Goal: Task Accomplishment & Management: Complete application form

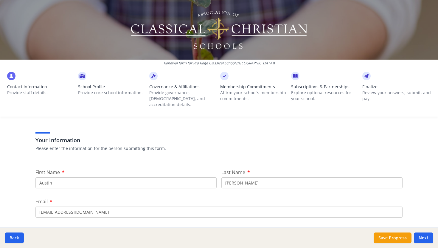
scroll to position [28, 0]
click at [183, 178] on input "Austin" at bounding box center [125, 181] width 181 height 11
type input "[PERSON_NAME]"
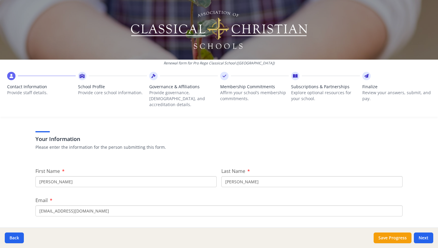
type input "[PERSON_NAME]"
click at [149, 209] on input "[EMAIL_ADDRESS][DOMAIN_NAME]" at bounding box center [218, 210] width 367 height 11
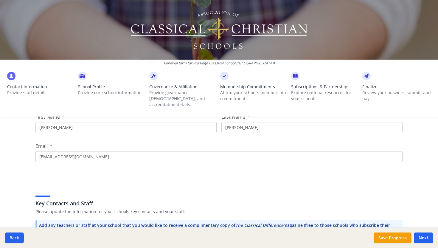
scroll to position [84, 0]
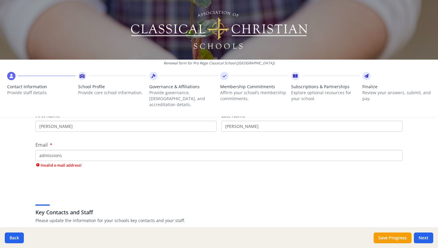
click at [112, 150] on input "admissions" at bounding box center [218, 155] width 367 height 11
type input "a"
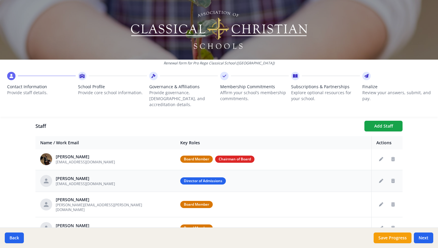
scroll to position [29, 0]
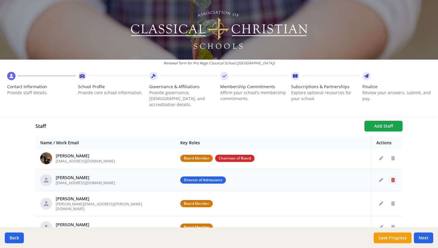
type input "[PERSON_NAME][EMAIL_ADDRESS][DOMAIN_NAME]"
click at [393, 178] on icon "Delete staff" at bounding box center [393, 180] width 4 height 4
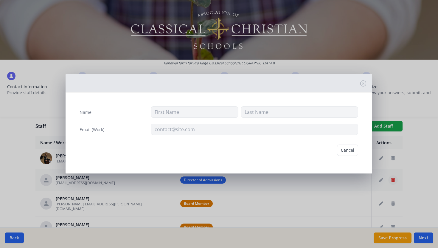
type input "Justin"
type input "Cook"
type input "jcook@prcspensacola.org"
click at [351, 152] on button "Delete" at bounding box center [348, 150] width 21 height 11
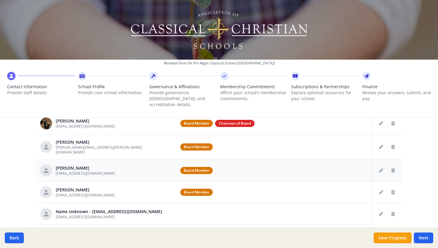
scroll to position [265, 0]
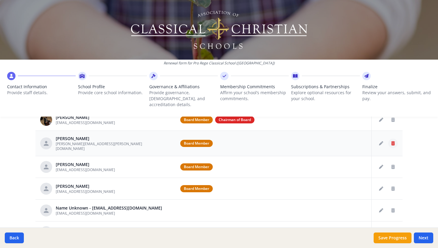
click at [392, 141] on icon "Delete staff" at bounding box center [393, 143] width 4 height 4
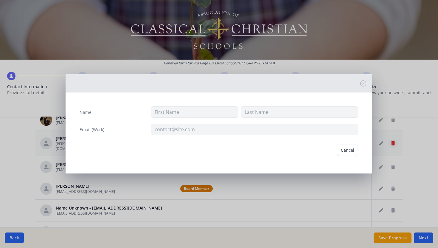
type input "Brad"
type input "Livingston"
type input "brad.livingston@transformationchurch.com"
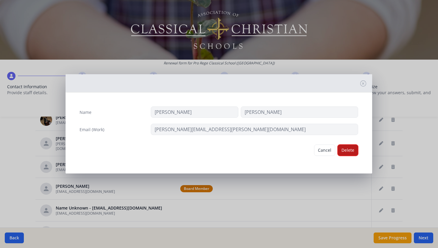
click at [351, 150] on button "Delete" at bounding box center [348, 150] width 21 height 11
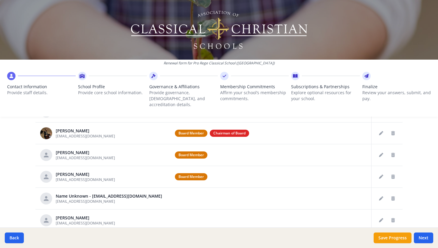
scroll to position [0, 0]
click at [393, 150] on button "Delete staff" at bounding box center [393, 155] width 10 height 10
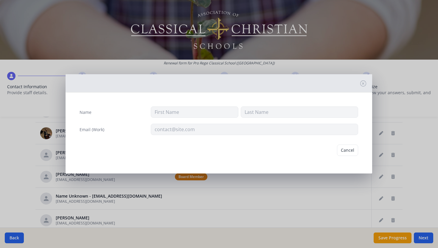
type input "Joshua"
type input "Wallnofer"
type input "jmwallnofer@gmail.com"
click at [351, 149] on button "Delete" at bounding box center [348, 150] width 21 height 11
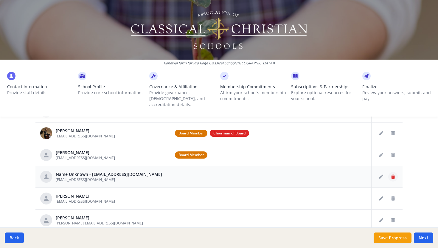
click at [392, 175] on icon "Delete staff" at bounding box center [393, 177] width 4 height 4
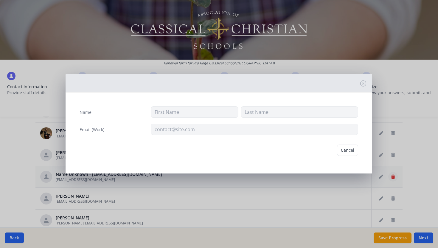
type input "acook@prcspensacola.org"
click at [346, 147] on button "Delete" at bounding box center [348, 150] width 21 height 11
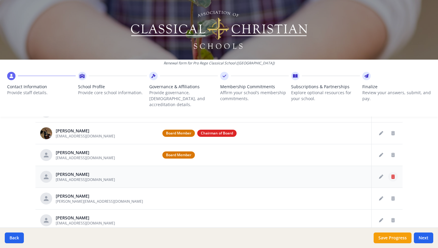
click at [392, 175] on icon "Delete staff" at bounding box center [393, 177] width 4 height 4
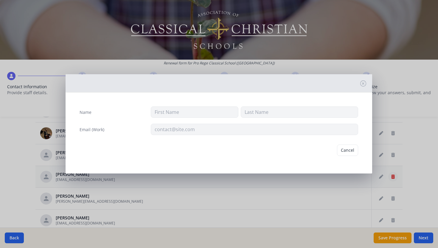
type input "Kyna"
type input "Beresh"
type input "kberesh@prcspensacola.org"
click at [353, 153] on button "Delete" at bounding box center [348, 150] width 21 height 11
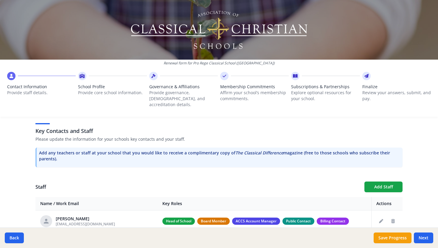
scroll to position [156, 0]
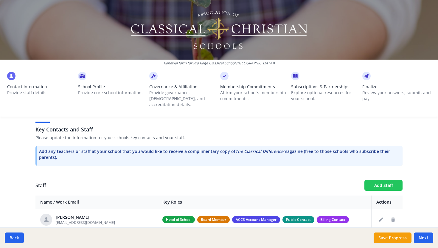
click at [392, 180] on button "Add Staff" at bounding box center [383, 185] width 38 height 11
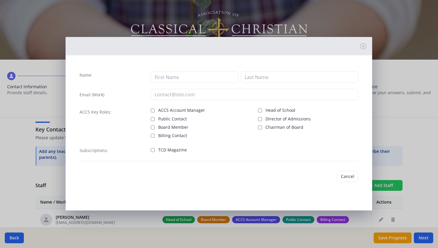
checkbox input "false"
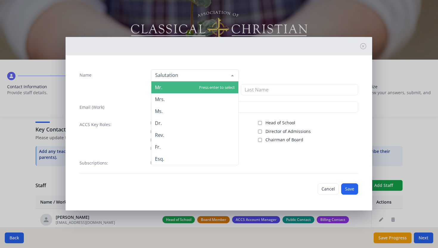
click at [181, 76] on div at bounding box center [195, 75] width 88 height 12
click at [181, 76] on input "Name" at bounding box center [190, 75] width 73 height 6
click at [245, 73] on div "Mr. Mrs. Ms. Dr. Rev. Fr. Esq. No elements found. Consider changing the search …" at bounding box center [254, 75] width 207 height 13
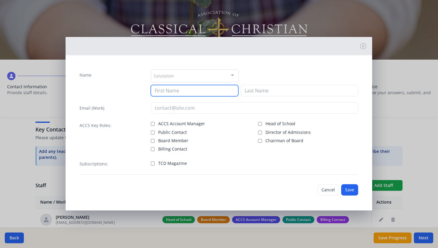
click at [199, 93] on input at bounding box center [195, 90] width 88 height 11
type input "Carmen"
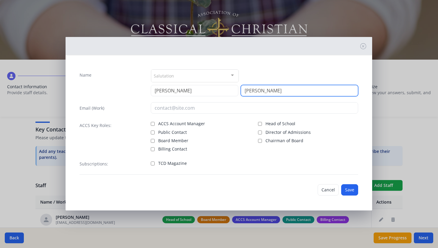
type input "[PERSON_NAME]"
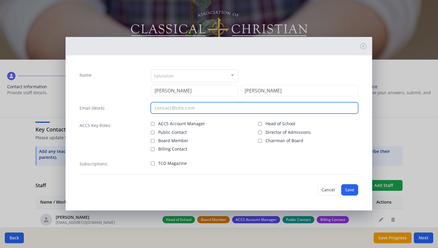
click at [165, 106] on input "email" at bounding box center [254, 107] width 207 height 11
type input "[EMAIL_ADDRESS][DOMAIN_NAME]"
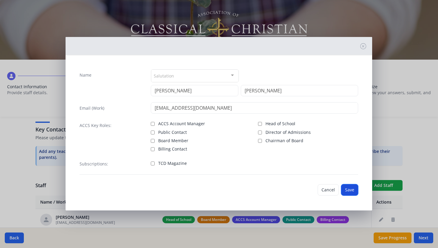
click at [349, 190] on button "Save" at bounding box center [349, 189] width 17 height 11
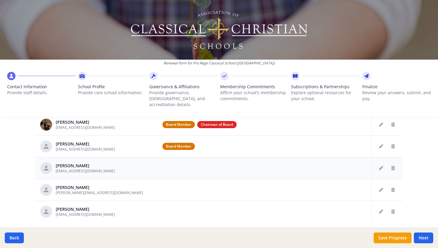
scroll to position [274, 0]
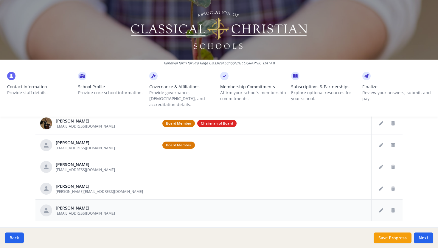
click at [114, 204] on div "Andrea Housam ahousam@prcspensacola.org" at bounding box center [96, 210] width 113 height 12
click at [383, 207] on button "Edit staff" at bounding box center [381, 211] width 10 height 10
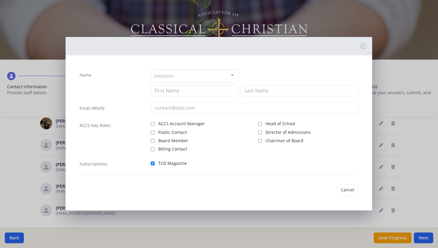
type input "Andrea"
type input "Housam"
type input "[EMAIL_ADDRESS][DOMAIN_NAME]"
checkbox input "true"
click at [327, 189] on button "Cancel" at bounding box center [328, 189] width 21 height 11
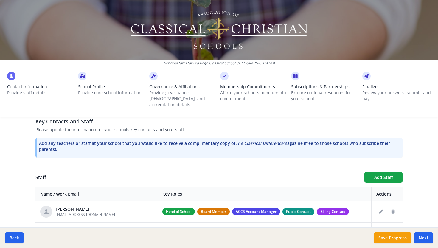
scroll to position [166, 0]
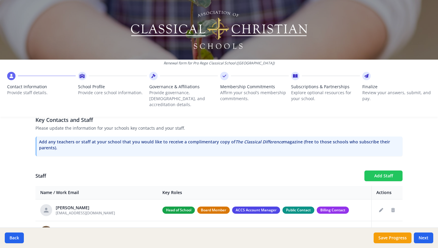
click at [395, 170] on button "Add Staff" at bounding box center [383, 175] width 38 height 11
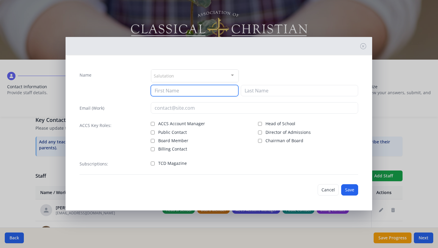
click at [187, 90] on input at bounding box center [195, 90] width 88 height 11
type input "Julia"
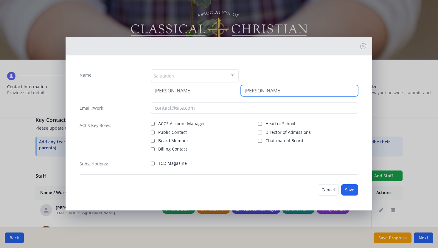
type input "Butler"
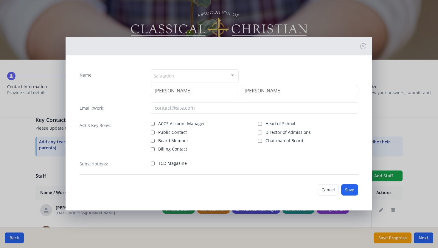
click at [157, 114] on div "Name Salutation Mr. Mrs. Ms. Dr. Rev. Fr. Esq. No elements found. Consider chan…" at bounding box center [219, 121] width 288 height 115
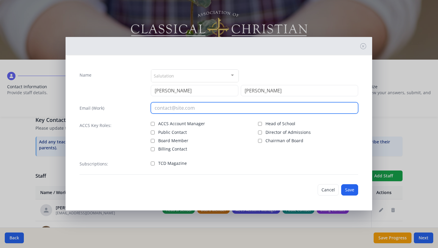
click at [160, 106] on input "email" at bounding box center [254, 107] width 207 height 11
type input "[EMAIL_ADDRESS][DOMAIN_NAME]"
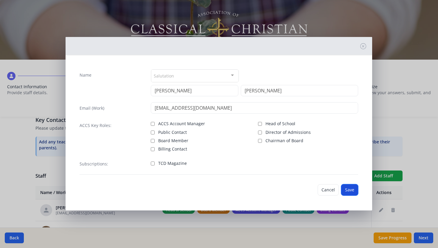
click at [353, 193] on button "Save" at bounding box center [349, 189] width 17 height 11
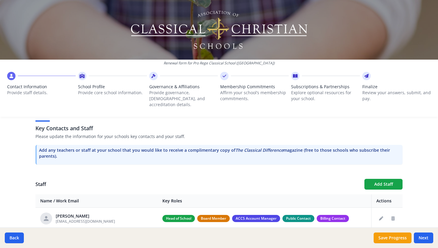
scroll to position [161, 0]
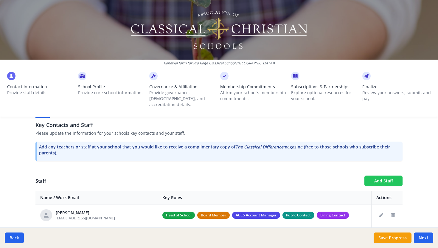
click at [386, 176] on button "Add Staff" at bounding box center [383, 181] width 38 height 11
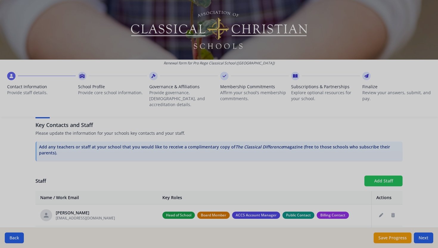
checkbox input "false"
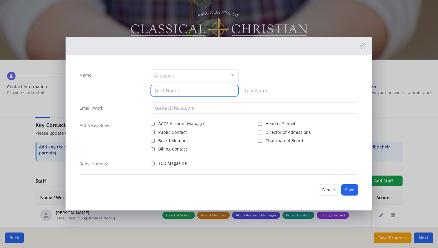
click at [198, 91] on input at bounding box center [195, 90] width 88 height 11
type input "Joanna"
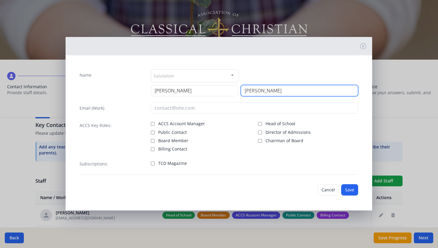
type input "Leblanc"
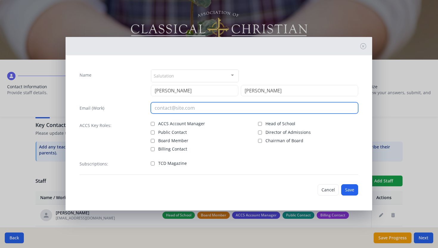
click at [172, 107] on input "email" at bounding box center [254, 107] width 207 height 11
type input "[EMAIL_ADDRESS][DOMAIN_NAME]"
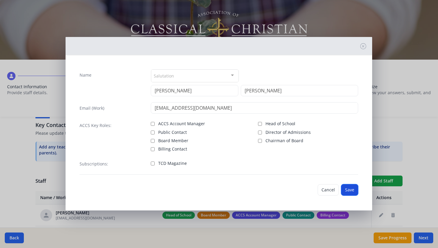
click at [351, 189] on button "Save" at bounding box center [349, 189] width 17 height 11
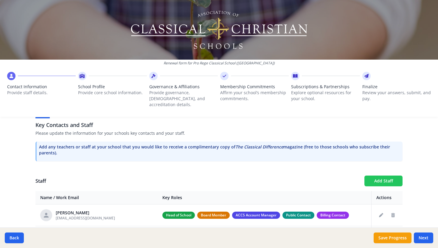
click at [381, 178] on button "Add Staff" at bounding box center [383, 181] width 38 height 11
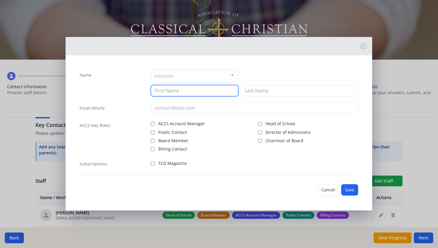
click at [171, 90] on input at bounding box center [195, 90] width 88 height 11
type input "Malessa"
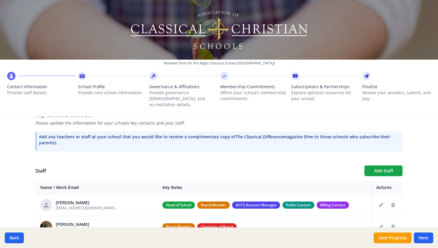
scroll to position [173, 0]
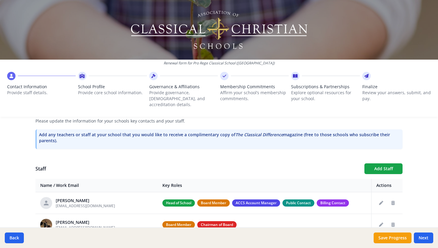
click at [374, 166] on button "Add Staff" at bounding box center [383, 168] width 38 height 11
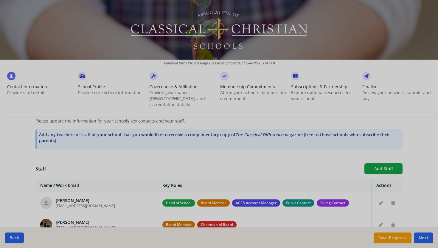
checkbox input "false"
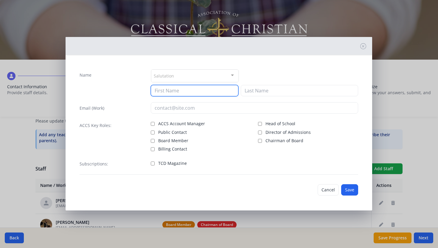
click at [177, 93] on input at bounding box center [195, 90] width 88 height 11
type input "Maleesa"
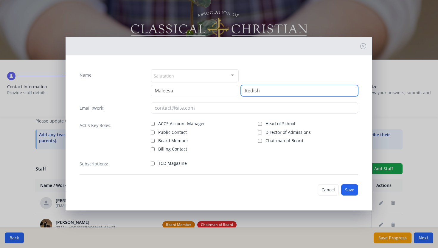
type input "Redish"
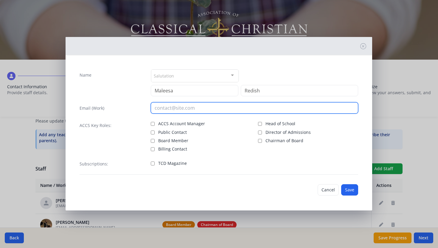
type input "M"
type input "[EMAIL_ADDRESS][DOMAIN_NAME]"
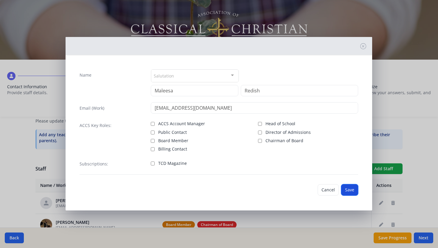
click at [348, 187] on button "Save" at bounding box center [349, 189] width 17 height 11
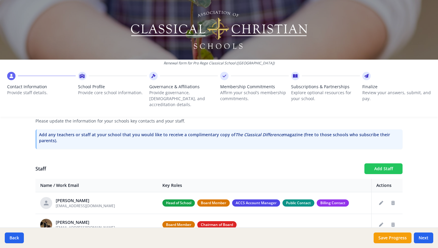
click at [376, 167] on button "Add Staff" at bounding box center [383, 168] width 38 height 11
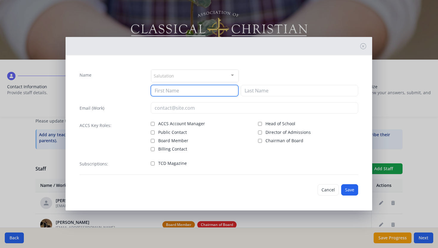
click at [171, 89] on input at bounding box center [195, 90] width 88 height 11
type input "J"
type input "[PERSON_NAME]"
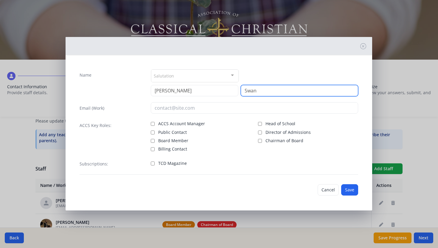
type input "Swan"
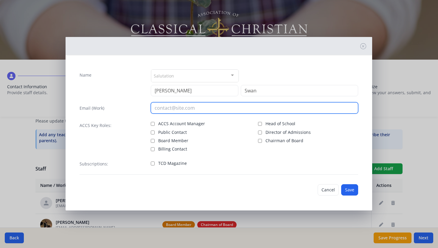
click at [198, 108] on input "email" at bounding box center [254, 107] width 207 height 11
type input "[EMAIL_ADDRESS][DOMAIN_NAME]"
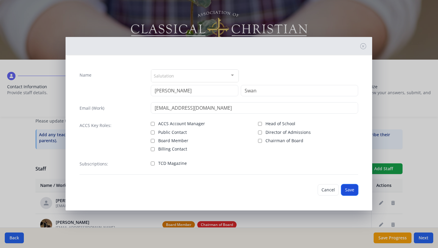
click at [350, 187] on button "Save" at bounding box center [349, 189] width 17 height 11
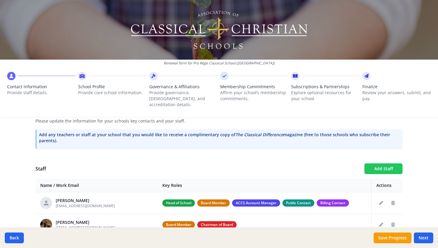
click at [370, 165] on button "Add Staff" at bounding box center [383, 168] width 38 height 11
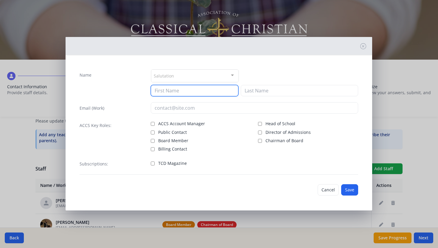
click at [199, 94] on input at bounding box center [195, 90] width 88 height 11
type input "[PERSON_NAME]"
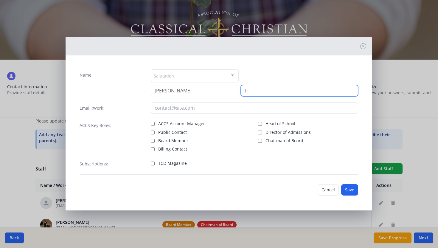
type input "t"
type input "T"
type input "[PERSON_NAME]"
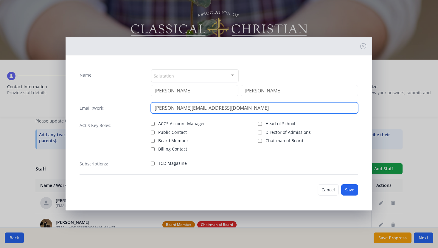
click at [159, 108] on input "[PERSON_NAME][EMAIL_ADDRESS][DOMAIN_NAME]" at bounding box center [254, 107] width 207 height 11
type input "[EMAIL_ADDRESS][DOMAIN_NAME]"
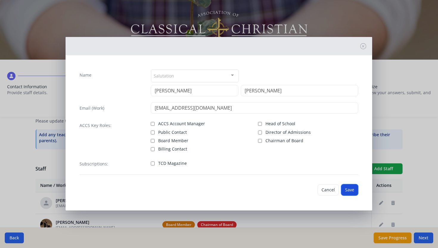
click at [348, 188] on button "Save" at bounding box center [349, 189] width 17 height 11
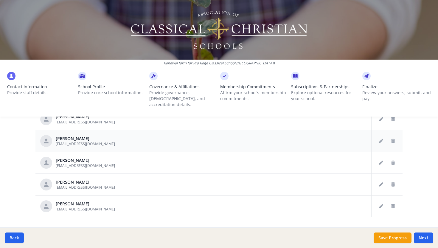
scroll to position [334, 0]
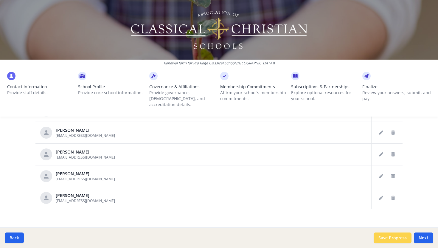
click at [398, 238] on button "Save Progress" at bounding box center [393, 237] width 38 height 11
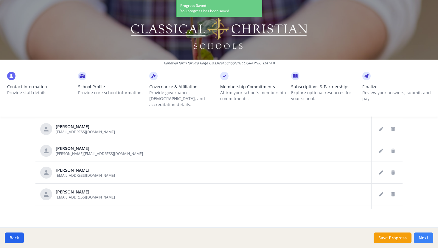
click at [425, 235] on button "Next" at bounding box center [423, 237] width 19 height 11
type input "[PHONE_NUMBER]"
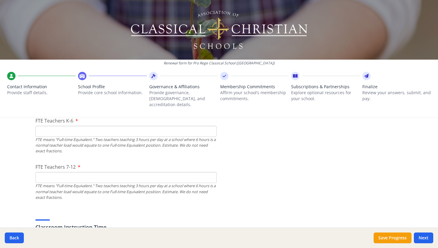
scroll to position [384, 0]
click at [211, 173] on input "0" at bounding box center [125, 176] width 181 height 11
click at [211, 171] on input "1" at bounding box center [125, 176] width 181 height 11
click at [211, 172] on input "0" at bounding box center [125, 176] width 181 height 11
click at [207, 191] on div "FTE means "Full-time Equivalent." Two teachers teaching 3 hours per day at a sc…" at bounding box center [125, 190] width 181 height 17
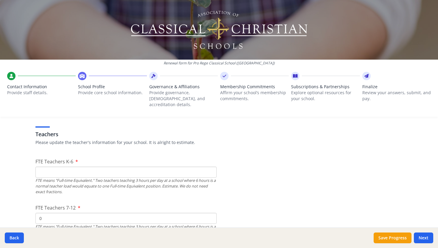
scroll to position [336, 0]
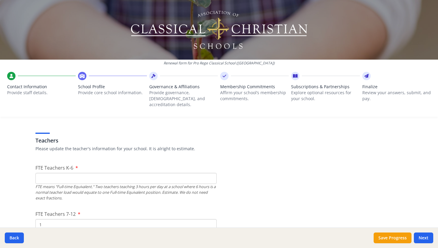
type input "1"
click at [210, 219] on input "1" at bounding box center [125, 224] width 181 height 11
click at [210, 173] on input "1" at bounding box center [125, 178] width 181 height 11
click at [210, 173] on input "2" at bounding box center [125, 178] width 181 height 11
click at [210, 173] on input "3" at bounding box center [125, 178] width 181 height 11
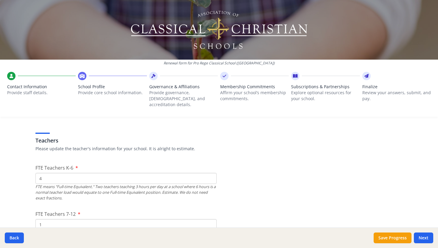
click at [210, 173] on input "4" at bounding box center [125, 178] width 181 height 11
click at [210, 173] on input "5" at bounding box center [125, 178] width 181 height 11
type input "6"
click at [210, 173] on input "6" at bounding box center [125, 178] width 181 height 11
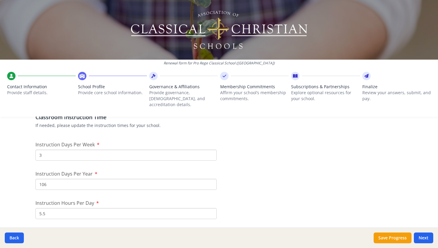
scroll to position [493, 0]
click at [180, 179] on input "106" at bounding box center [125, 183] width 181 height 11
type input "1"
type input "98"
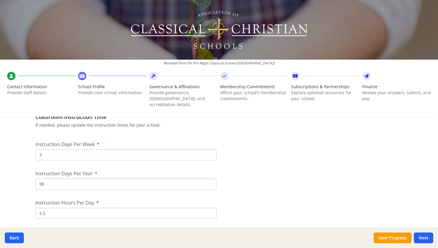
click at [149, 199] on div "Instruction Hours Per Day 5.5" at bounding box center [125, 209] width 181 height 20
click at [79, 208] on input "5.5" at bounding box center [125, 213] width 181 height 11
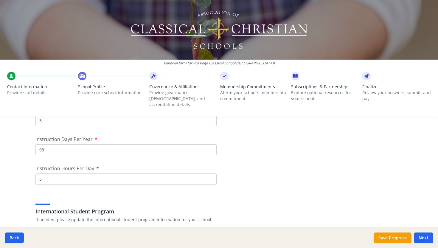
scroll to position [529, 0]
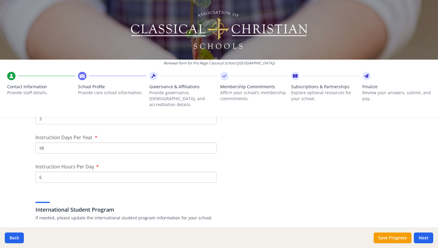
click at [210, 172] on input "6" at bounding box center [125, 177] width 181 height 11
type input "7"
click at [210, 172] on input "7" at bounding box center [125, 177] width 181 height 11
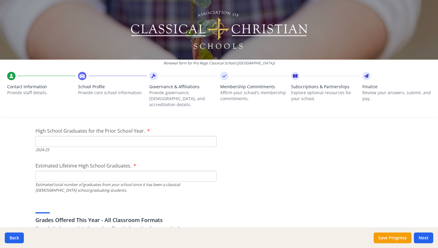
scroll to position [869, 0]
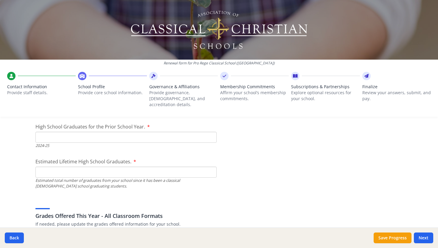
click at [137, 132] on input "High School Graduates for the Prior School Year." at bounding box center [125, 137] width 181 height 11
click at [211, 132] on input "1" at bounding box center [125, 137] width 181 height 11
type input "0"
click at [211, 133] on input "0" at bounding box center [125, 137] width 181 height 11
type input "0"
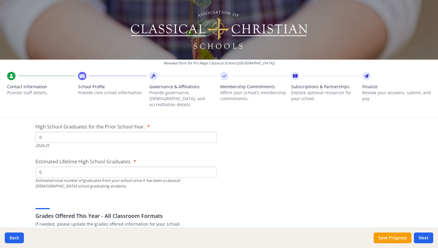
click at [211, 168] on input "0" at bounding box center [125, 172] width 181 height 11
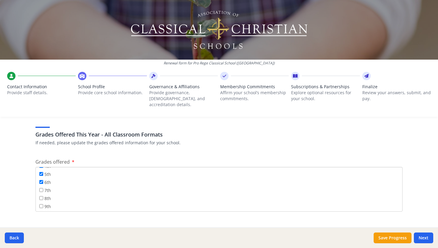
scroll to position [45, 0]
click at [41, 189] on input "7th" at bounding box center [41, 191] width 4 height 4
checkbox input "true"
click at [41, 170] on input "Pre-K" at bounding box center [41, 172] width 4 height 4
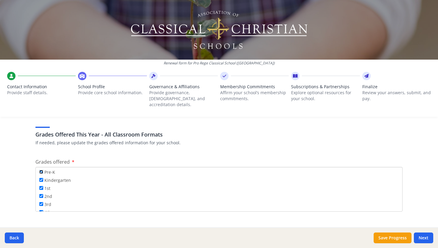
checkbox input "false"
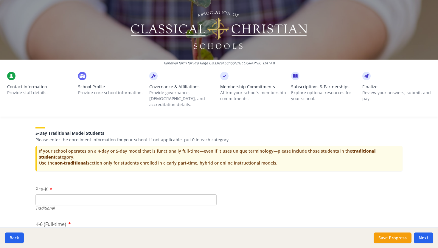
scroll to position [1187, 0]
click at [14, 236] on button "Back" at bounding box center [14, 237] width 19 height 11
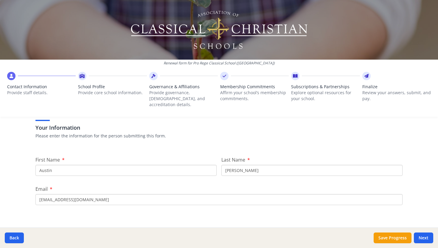
scroll to position [0, 0]
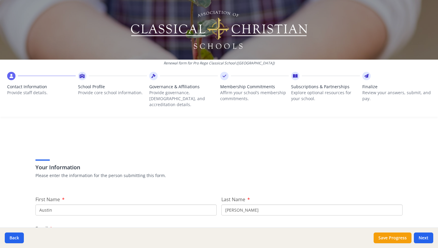
click at [63, 204] on input "Austin" at bounding box center [125, 209] width 181 height 11
type input "a"
type input "[PERSON_NAME]"
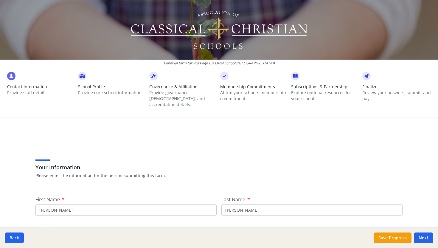
click at [263, 205] on input "[PERSON_NAME]" at bounding box center [311, 209] width 181 height 11
type input "[PERSON_NAME]"
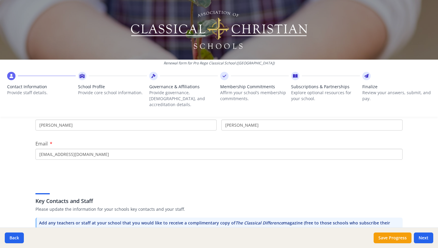
scroll to position [91, 0]
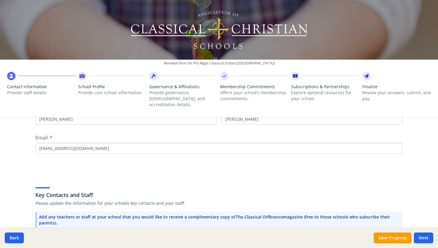
click at [186, 145] on input "[EMAIL_ADDRESS][DOMAIN_NAME]" at bounding box center [218, 148] width 367 height 11
click at [43, 143] on input "[PERSON_NAME][EMAIL_ADDRESS][DOMAIN_NAME]" at bounding box center [218, 148] width 367 height 11
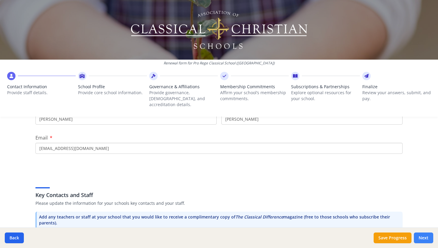
type input "[EMAIL_ADDRESS][DOMAIN_NAME]"
click at [430, 236] on button "Next" at bounding box center [423, 237] width 19 height 11
type input "[PHONE_NUMBER]"
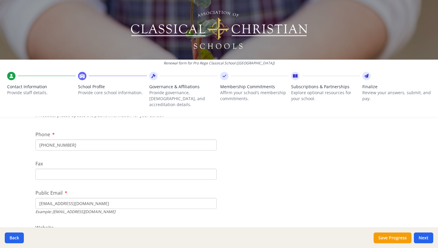
scroll to position [80, 0]
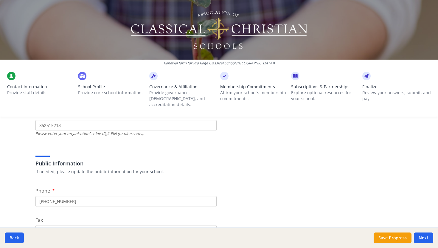
click at [143, 189] on div "Phone [PHONE_NUMBER]" at bounding box center [125, 197] width 181 height 20
click at [143, 196] on input "[PHONE_NUMBER]" at bounding box center [125, 201] width 181 height 11
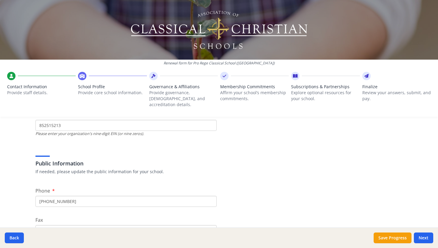
click at [143, 196] on input "[PHONE_NUMBER]" at bounding box center [125, 201] width 181 height 11
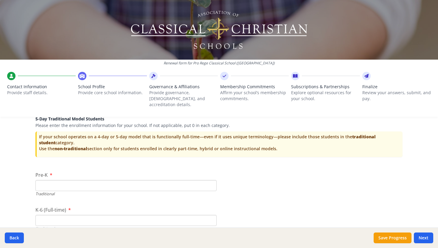
scroll to position [1200, 0]
type input "[PHONE_NUMBER]"
click at [54, 183] on input "Pre-K" at bounding box center [125, 186] width 181 height 11
click at [211, 181] on input "1" at bounding box center [125, 186] width 181 height 11
type input "2"
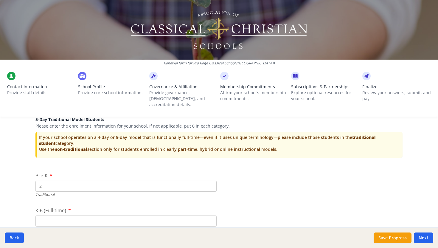
click at [211, 181] on input "2" at bounding box center [125, 186] width 181 height 11
click at [210, 182] on input "2" at bounding box center [125, 186] width 181 height 11
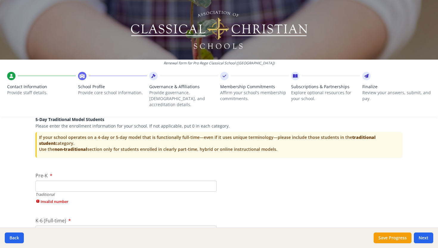
type input "0"
click at [211, 181] on input "0" at bounding box center [125, 186] width 181 height 11
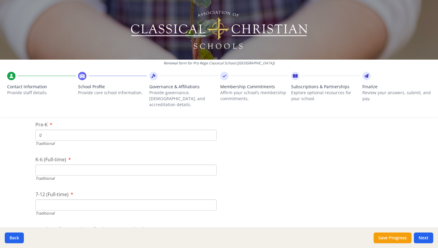
scroll to position [1253, 0]
type input "0"
click at [210, 164] on input "0" at bounding box center [125, 167] width 181 height 11
type input "0"
click at [211, 199] on input "0" at bounding box center [125, 202] width 181 height 11
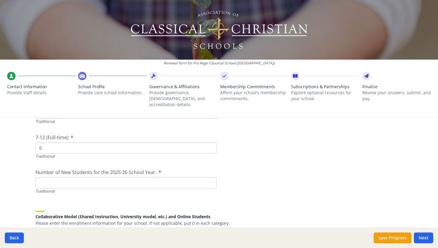
scroll to position [1311, 0]
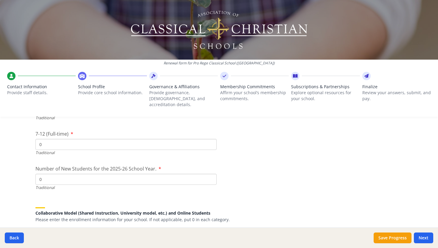
type input "0"
click at [211, 175] on input "0" at bounding box center [125, 179] width 181 height 11
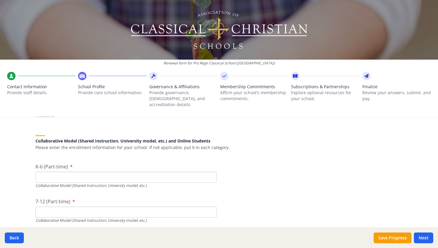
scroll to position [1386, 0]
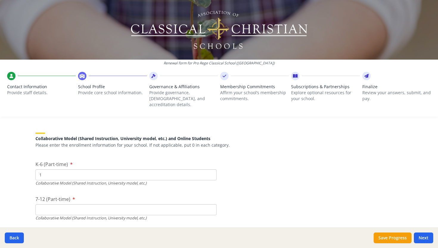
type input "1"
click at [211, 169] on input "1" at bounding box center [125, 174] width 181 height 11
click at [171, 161] on div "K-6 (Part-time) 1 Collaborative Model (Shared Instruction, University model, et…" at bounding box center [125, 173] width 181 height 25
click at [171, 170] on input "1" at bounding box center [125, 174] width 181 height 11
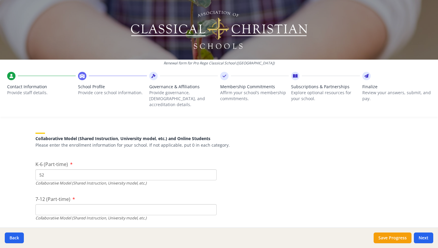
type input "52"
click at [144, 207] on input "7-12 (Part-time)" at bounding box center [125, 209] width 181 height 11
type input "4"
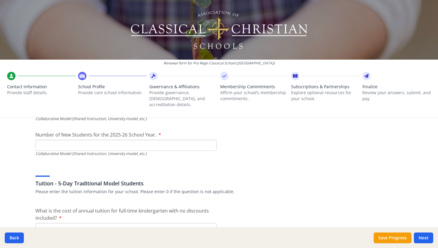
scroll to position [1486, 0]
click at [123, 10] on input "Number of New Students for the 2025-26 School Year." at bounding box center [125, 4] width 181 height 11
type input "17"
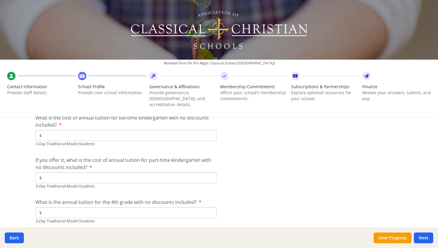
scroll to position [1570, 0]
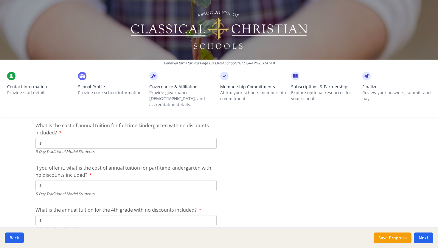
click at [110, 138] on input "$" at bounding box center [125, 143] width 181 height 11
type input "$0"
click at [66, 180] on input "$" at bounding box center [125, 185] width 181 height 11
type input "$0"
click at [61, 215] on input "$" at bounding box center [125, 220] width 181 height 11
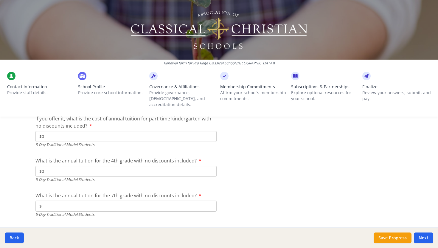
scroll to position [1634, 0]
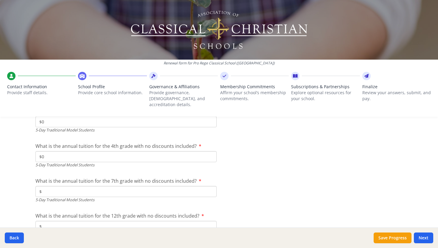
type input "$0"
click at [61, 190] on div "What is the annual tuition for the 7th grade with no discounts included? $ 5-Da…" at bounding box center [125, 189] width 181 height 25
click at [61, 186] on input "$" at bounding box center [125, 191] width 181 height 11
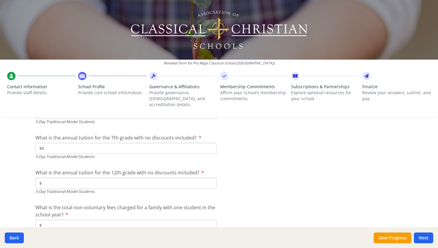
scroll to position [1688, 0]
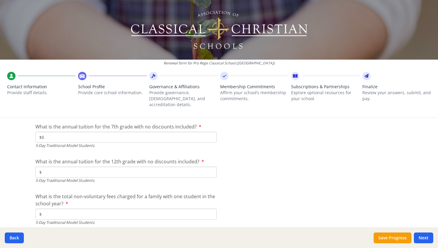
type input "$0"
click at [57, 167] on input "$" at bounding box center [125, 172] width 181 height 11
type input "$0"
click at [54, 209] on input "$" at bounding box center [125, 214] width 181 height 11
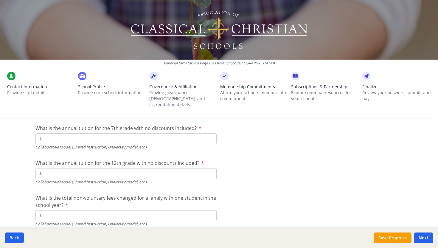
scroll to position [1977, 0]
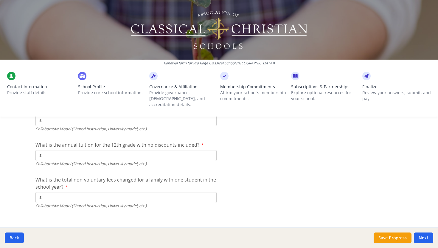
type input "$0"
click at [17, 234] on button "Back" at bounding box center [14, 237] width 19 height 11
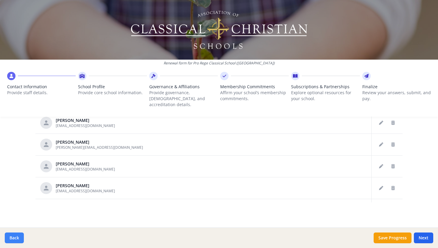
scroll to position [334, 0]
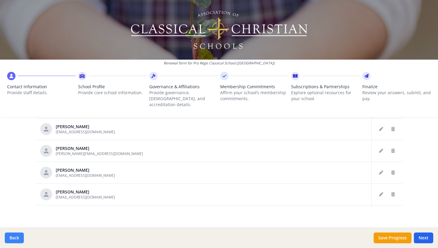
click at [17, 234] on button "Back" at bounding box center [14, 237] width 19 height 11
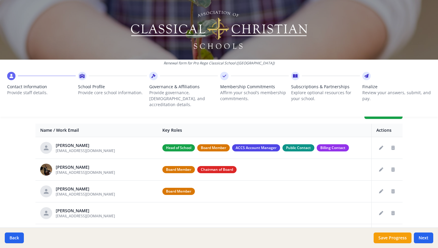
scroll to position [204, 0]
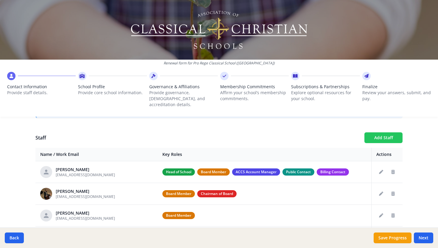
click at [381, 132] on button "Add Staff" at bounding box center [383, 137] width 38 height 11
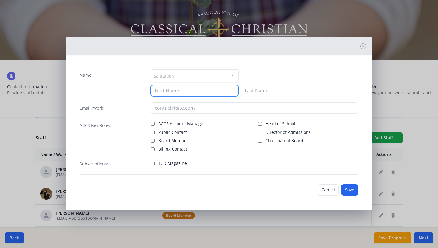
click at [171, 92] on input at bounding box center [195, 90] width 88 height 11
type input "[PERSON_NAME]"
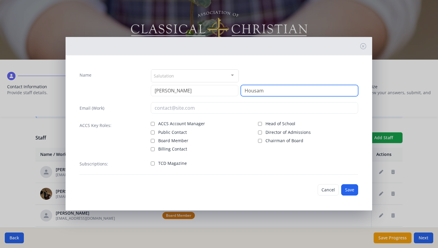
type input "Housam"
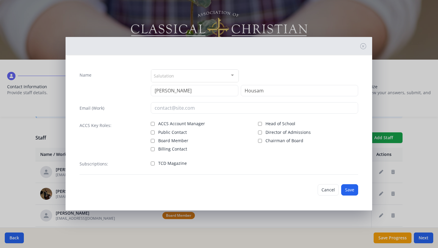
click at [168, 142] on span "Board Member" at bounding box center [173, 141] width 30 height 6
click at [155, 142] on input "Board Member" at bounding box center [153, 141] width 4 height 4
checkbox input "true"
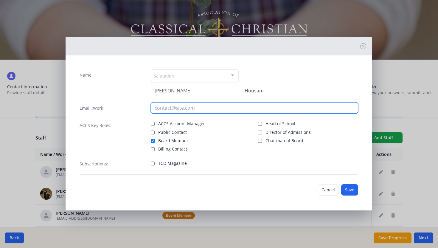
click at [168, 106] on input "email" at bounding box center [254, 107] width 207 height 11
paste input "[EMAIL_ADDRESS][PERSON_NAME][DOMAIN_NAME]"
type input "[EMAIL_ADDRESS][PERSON_NAME][DOMAIN_NAME]"
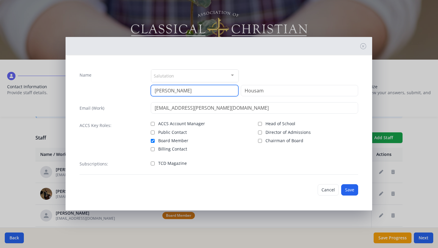
click at [170, 90] on input "[PERSON_NAME]" at bounding box center [195, 90] width 88 height 11
type input "[PERSON_NAME]"
click at [352, 190] on button "Save" at bounding box center [349, 189] width 17 height 11
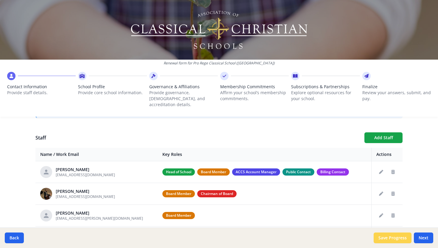
click at [383, 237] on button "Save Progress" at bounding box center [393, 237] width 38 height 11
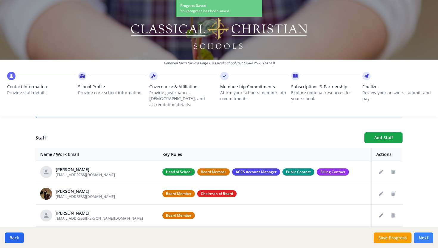
click at [428, 240] on button "Next" at bounding box center [423, 237] width 19 height 11
type input "[PHONE_NUMBER]"
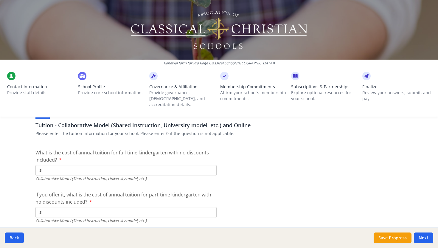
scroll to position [1820, 0]
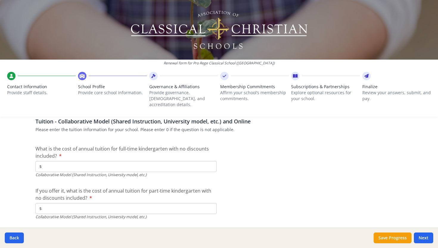
type input "$3 200"
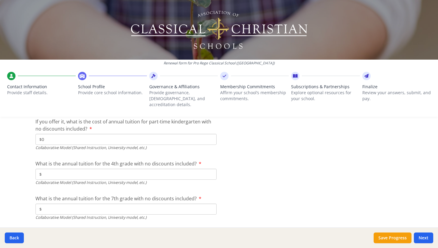
scroll to position [1890, 0]
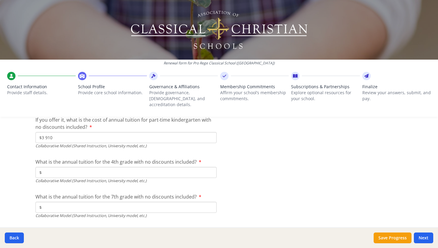
drag, startPoint x: 54, startPoint y: 134, endPoint x: 20, endPoint y: 133, distance: 33.7
click at [20, 133] on div "Renewal form for Pro Rege Classical School ([GEOGRAPHIC_DATA]) Contact Informat…" at bounding box center [219, 124] width 438 height 248
type input "$0"
type input "$3 910"
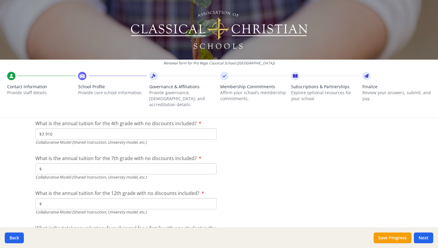
scroll to position [1924, 0]
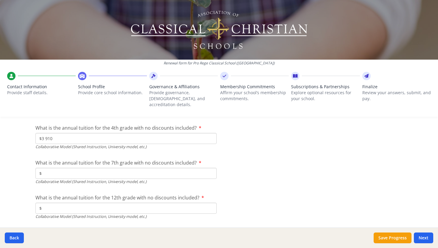
type input "$3 910"
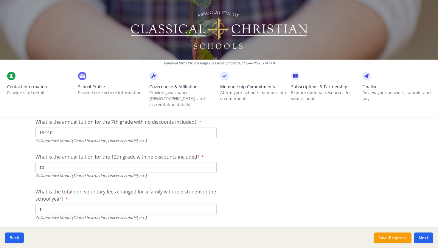
scroll to position [1977, 0]
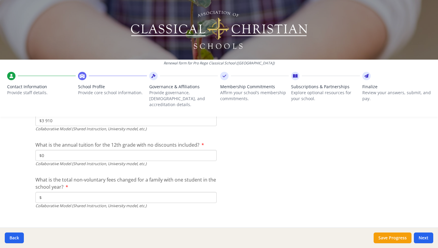
type input "$0"
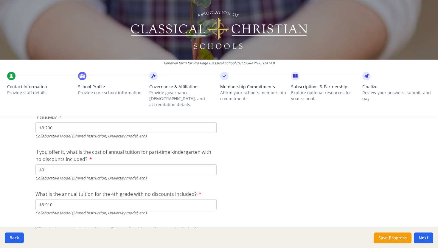
scroll to position [1860, 0]
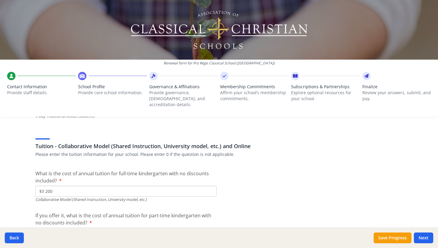
scroll to position [1792, 0]
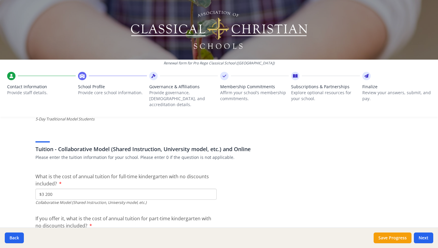
click at [77, 156] on div "Tuition - Collaborative Model (Shared Instruction, University model, etc.) and …" at bounding box center [218, 148] width 367 height 32
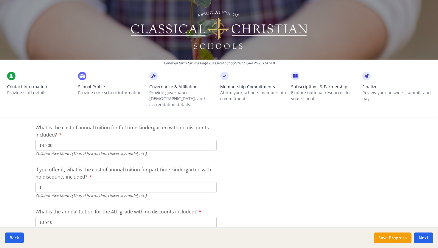
scroll to position [1838, 0]
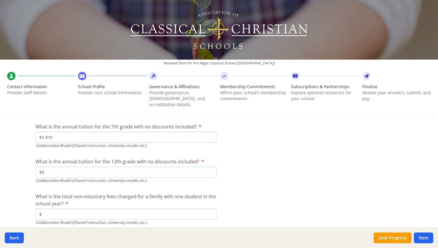
scroll to position [1977, 0]
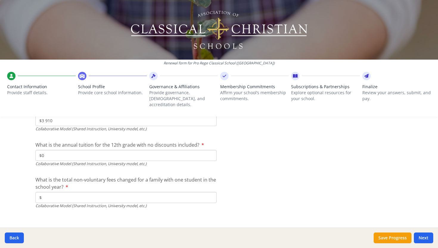
type input "$0"
click at [52, 203] on div "Collaborative Model (Shared Instruction, University model, etc.)" at bounding box center [125, 206] width 181 height 6
click at [52, 195] on input "$" at bounding box center [125, 197] width 181 height 11
type input "$150"
click at [426, 234] on button "Next" at bounding box center [423, 237] width 19 height 11
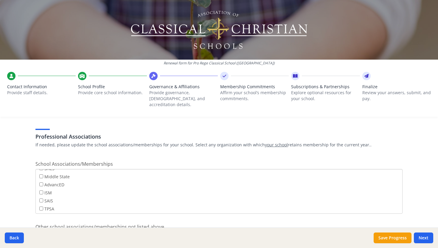
scroll to position [485, 0]
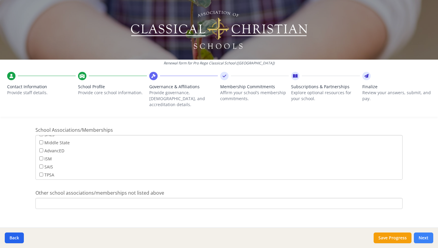
click at [425, 240] on button "Next" at bounding box center [423, 237] width 19 height 11
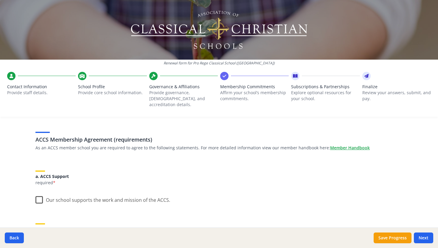
scroll to position [45, 0]
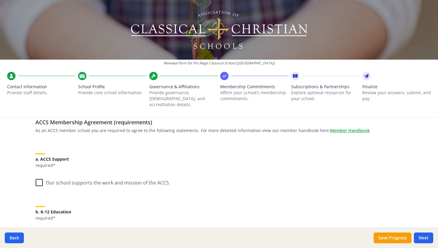
click at [39, 176] on label "Our school supports the work and mission of the ACCS." at bounding box center [102, 181] width 135 height 13
click at [0, 0] on input "Our school supports the work and mission of the ACCS." at bounding box center [0, 0] width 0 height 0
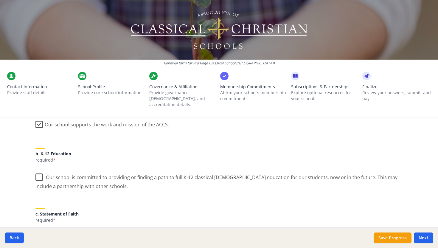
scroll to position [104, 0]
click at [39, 176] on label "Our school is committed to providing or finding a path to full K-12 classical […" at bounding box center [218, 179] width 367 height 20
click at [0, 0] on input "Our school is committed to providing or finding a path to full K-12 classical […" at bounding box center [0, 0] width 0 height 0
click at [39, 174] on label "Our school is committed to providing or finding a path to full K-12 classical […" at bounding box center [218, 179] width 367 height 20
click at [0, 0] on input "Our school is committed to providing or finding a path to full K-12 classical […" at bounding box center [0, 0] width 0 height 0
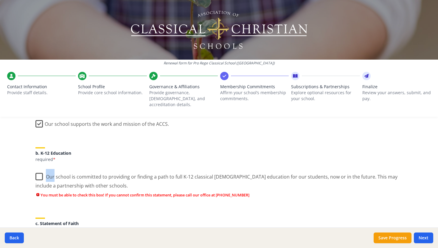
click at [39, 174] on label "Our school is committed to providing or finding a path to full K-12 classical […" at bounding box center [218, 179] width 367 height 20
click at [0, 0] on input "Our school is committed to providing or finding a path to full K-12 classical […" at bounding box center [0, 0] width 0 height 0
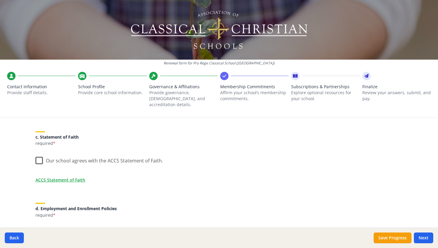
scroll to position [180, 0]
click at [40, 154] on label "Our school agrees with the ACCS Statement of Faith." at bounding box center [99, 159] width 128 height 13
click at [0, 0] on input "Our school agrees with the ACCS Statement of Faith." at bounding box center [0, 0] width 0 height 0
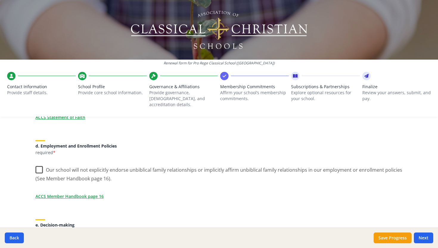
scroll to position [252, 0]
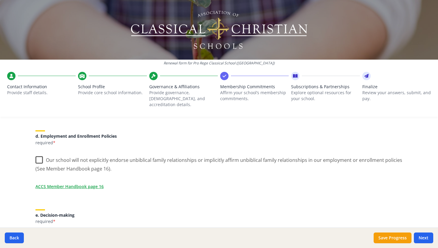
click at [40, 154] on label "Our school will not explicitly endorse unbiblical family relationships or impli…" at bounding box center [218, 162] width 367 height 20
click at [0, 0] on input "Our school will not explicitly endorse unbiblical family relationships or impli…" at bounding box center [0, 0] width 0 height 0
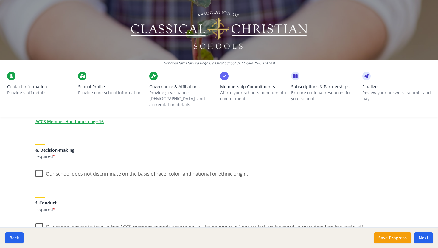
scroll to position [319, 0]
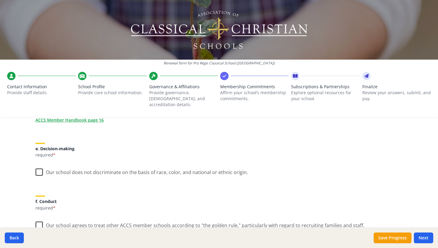
click at [40, 164] on label "Our school does not discriminate on the basis of race, color, and national or e…" at bounding box center [141, 170] width 212 height 13
click at [0, 0] on input "Our school does not discriminate on the basis of race, color, and national or e…" at bounding box center [0, 0] width 0 height 0
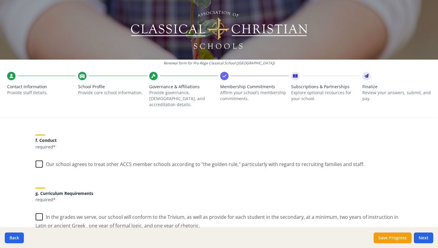
scroll to position [385, 0]
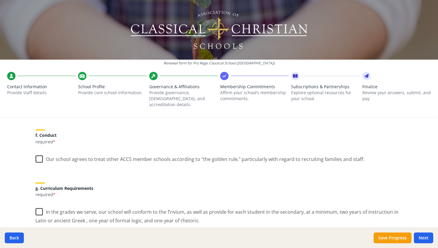
click at [40, 151] on label "Our school agrees to treat other ACCS member schools according to "the golden r…" at bounding box center [199, 157] width 329 height 13
click at [0, 0] on input "Our school agrees to treat other ACCS member schools according to "the golden r…" at bounding box center [0, 0] width 0 height 0
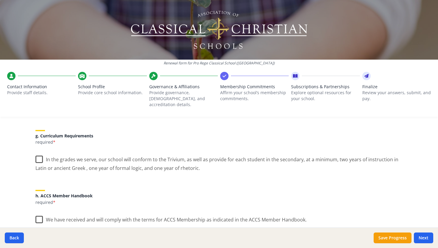
scroll to position [439, 0]
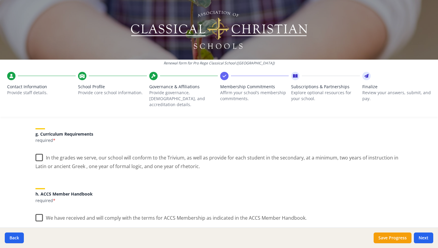
click at [40, 150] on label "In the grades we serve, our school will conform to the Trivium, as well as prov…" at bounding box center [218, 160] width 367 height 20
click at [0, 0] on input "In the grades we serve, our school will conform to the Trivium, as well as prov…" at bounding box center [0, 0] width 0 height 0
click at [41, 212] on label "We have received and will comply with the terms for ACCS Membership as indicate…" at bounding box center [170, 216] width 271 height 13
click at [0, 0] on input "We have received and will comply with the terms for ACCS Membership as indicate…" at bounding box center [0, 0] width 0 height 0
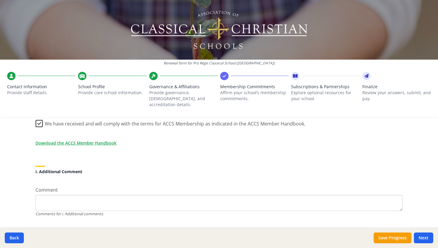
scroll to position [542, 0]
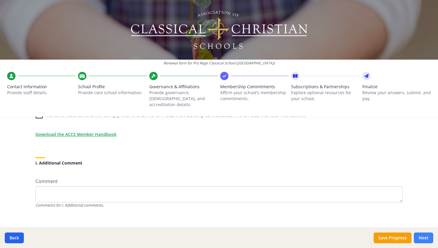
click at [428, 243] on button "Next" at bounding box center [423, 237] width 19 height 11
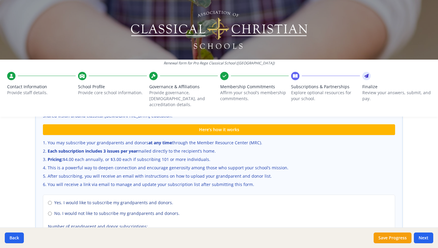
scroll to position [433, 0]
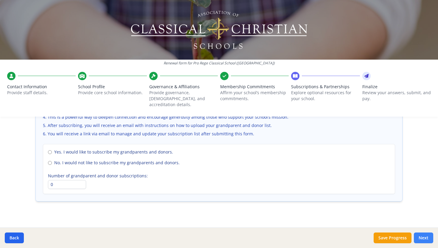
click at [420, 240] on button "Next" at bounding box center [423, 237] width 19 height 11
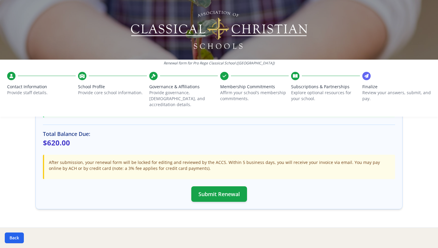
scroll to position [181, 0]
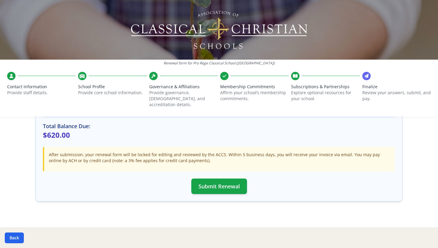
click at [316, 90] on p "Explore optional resources for your school." at bounding box center [325, 96] width 69 height 12
click at [20, 236] on button "Back" at bounding box center [14, 237] width 19 height 11
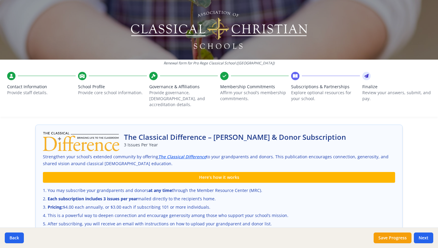
scroll to position [433, 0]
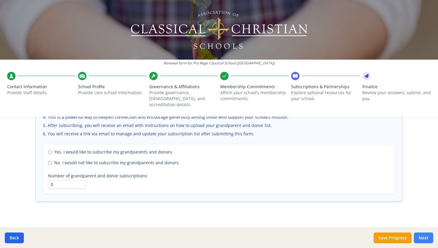
click at [426, 242] on button "Next" at bounding box center [423, 237] width 19 height 11
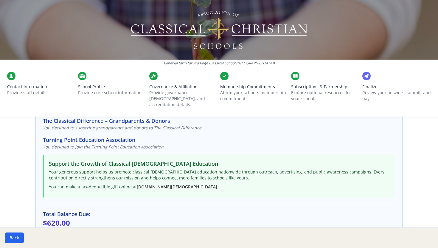
scroll to position [181, 0]
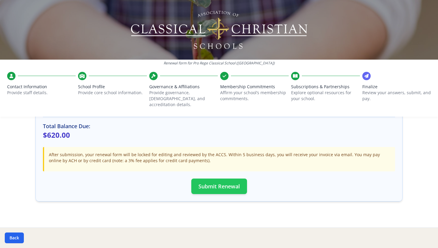
click at [209, 183] on button "Submit Renewal" at bounding box center [219, 185] width 56 height 15
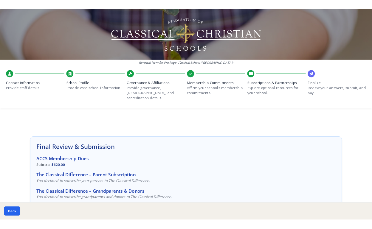
scroll to position [179, 0]
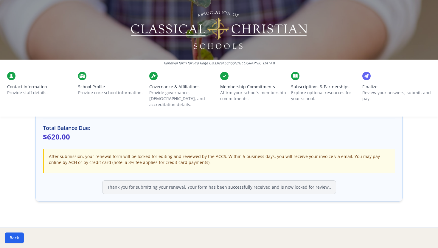
click at [368, 73] on icon at bounding box center [366, 76] width 4 height 6
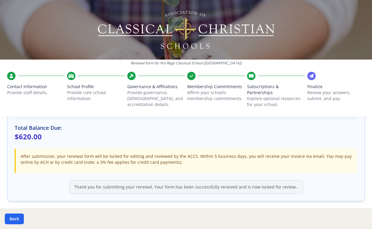
click at [313, 17] on div at bounding box center [186, 30] width 372 height 60
